Goal: Check status

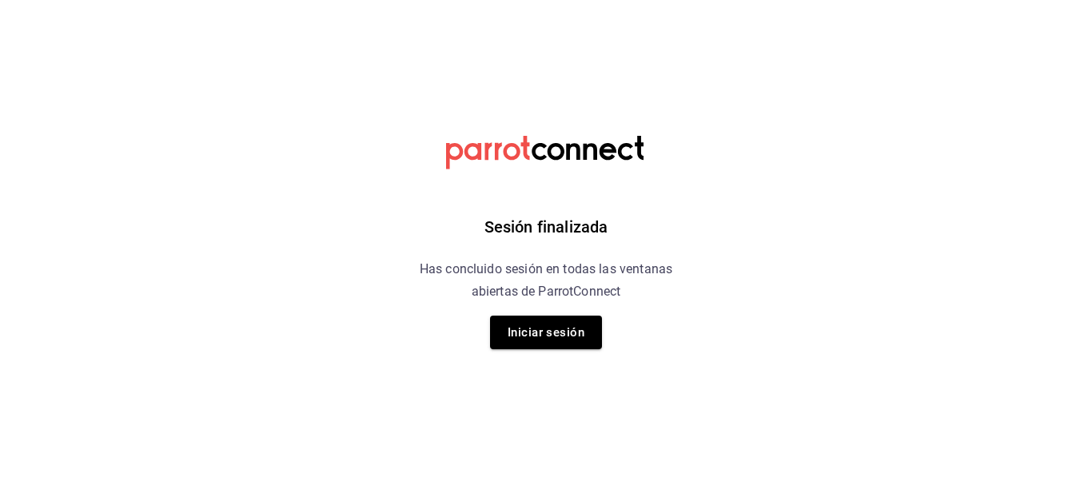
click at [582, 331] on button "Iniciar sesión" at bounding box center [546, 333] width 112 height 34
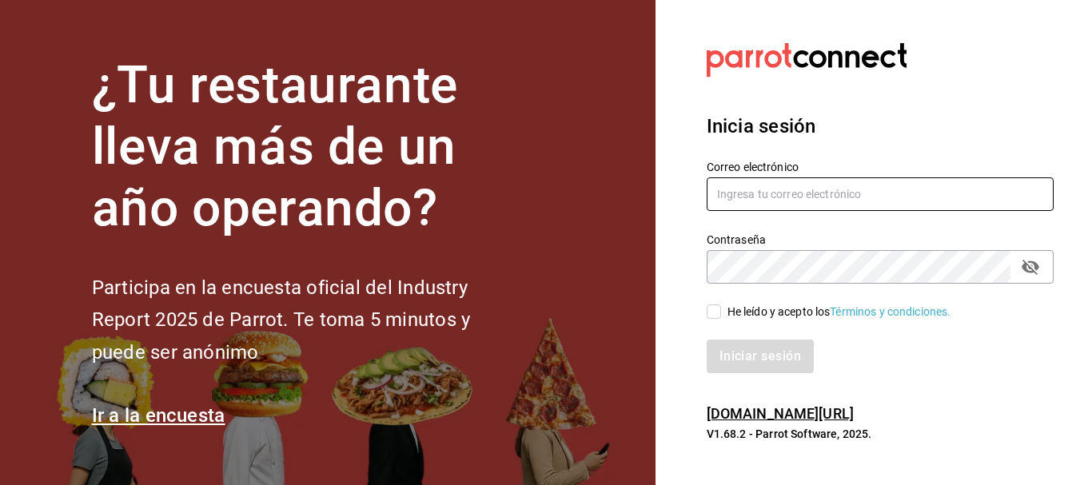
click at [824, 197] on input "text" at bounding box center [880, 195] width 347 height 34
type input "jujepapla210294@gmail.com"
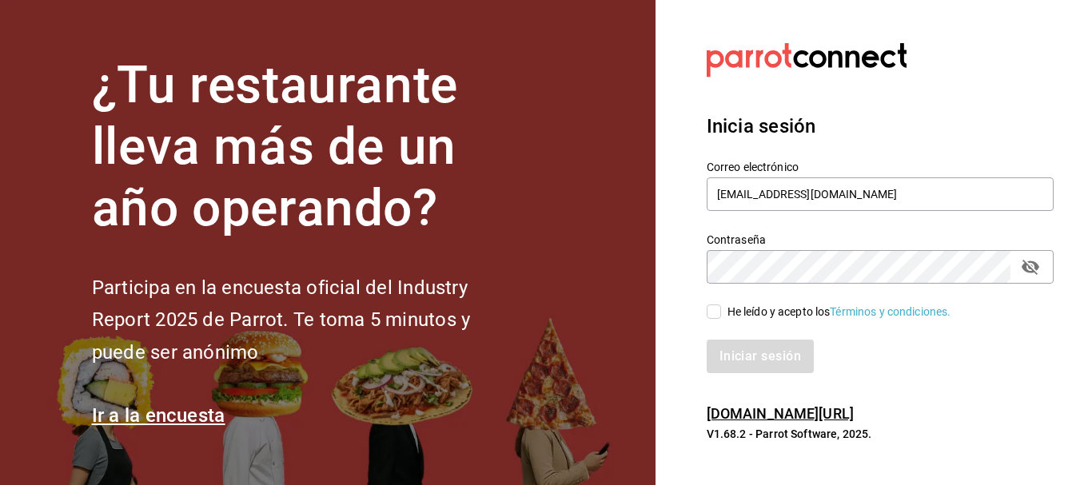
click at [799, 311] on div "He leído y acepto los Términos y condiciones." at bounding box center [840, 312] width 224 height 17
click at [721, 311] on input "He leído y acepto los Términos y condiciones." at bounding box center [714, 312] width 14 height 14
checkbox input "true"
click at [795, 344] on button "Iniciar sesión" at bounding box center [761, 357] width 109 height 34
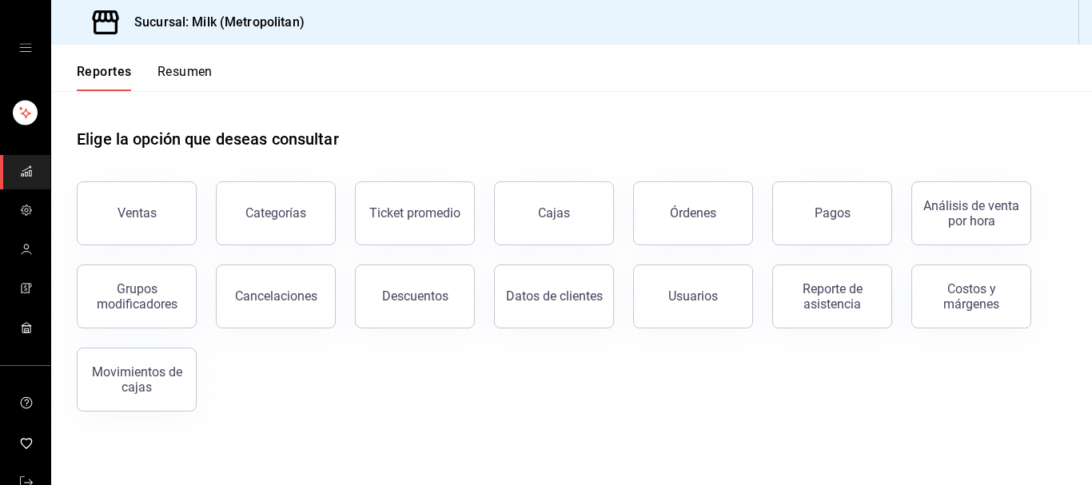
click at [788, 229] on button "Pagos" at bounding box center [832, 213] width 120 height 64
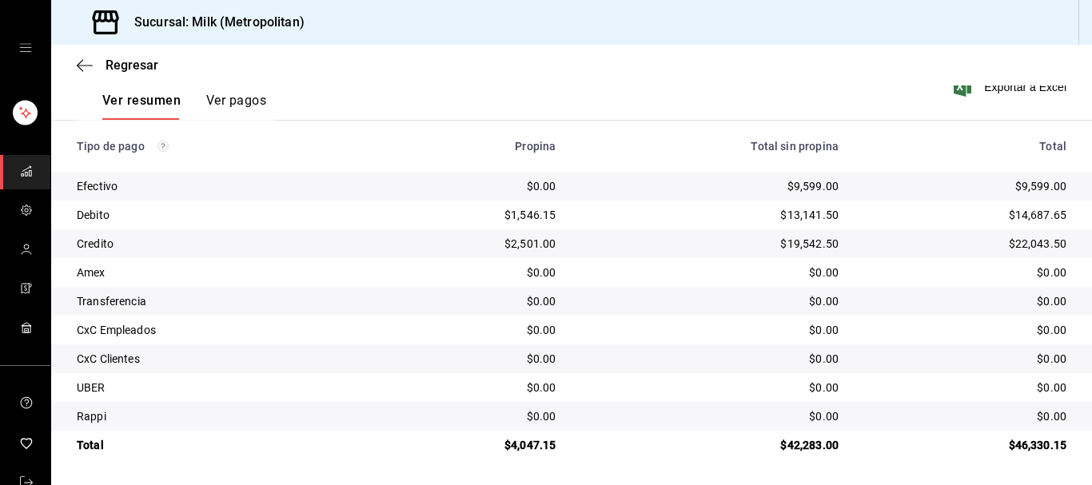
scroll to position [249, 0]
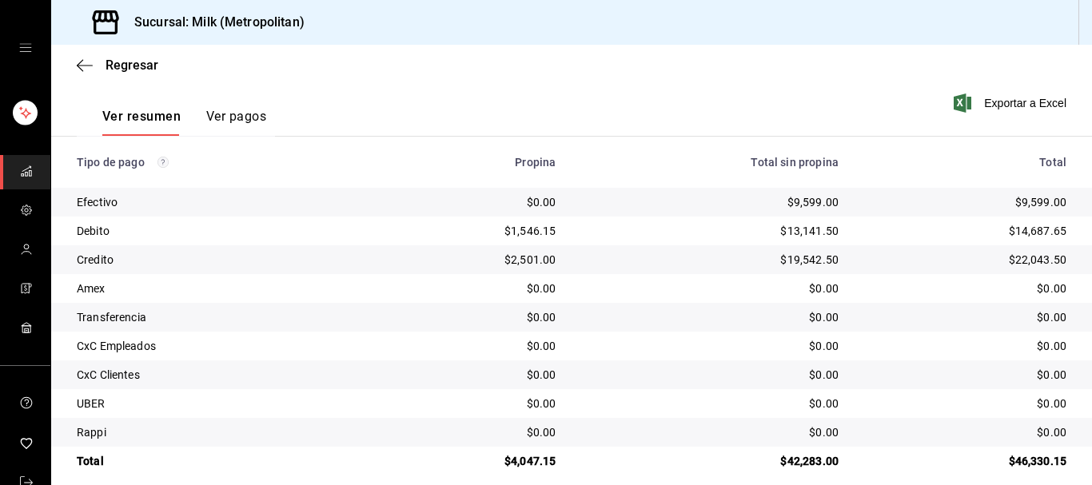
scroll to position [249, 0]
